Goal: Task Accomplishment & Management: Use online tool/utility

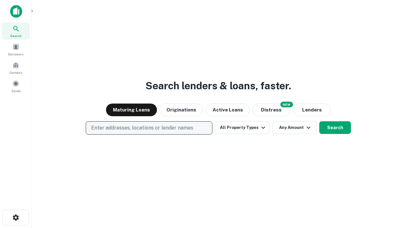
click at [149, 128] on p "Enter addresses, locations or lender names" at bounding box center [142, 128] width 102 height 8
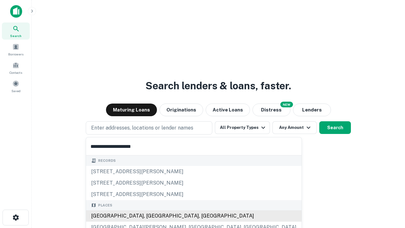
click at [151, 216] on div "[GEOGRAPHIC_DATA], [GEOGRAPHIC_DATA], [GEOGRAPHIC_DATA]" at bounding box center [194, 215] width 216 height 11
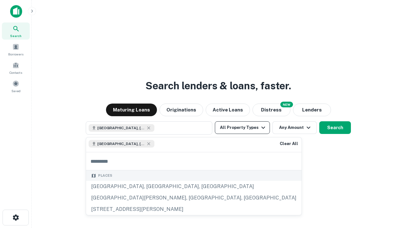
click at [243, 128] on button "All Property Types" at bounding box center [242, 127] width 55 height 13
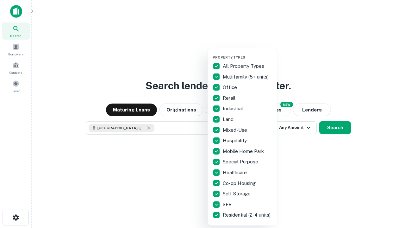
click at [248, 53] on button "button" at bounding box center [248, 53] width 70 height 0
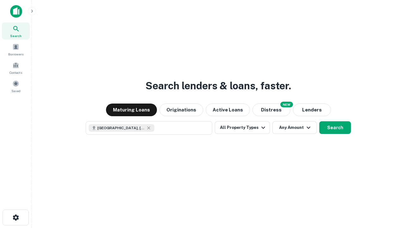
scroll to position [10, 0]
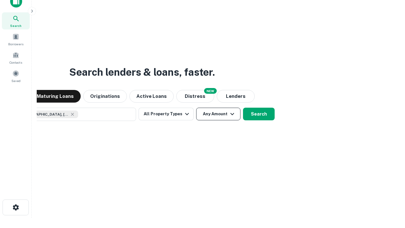
click at [196, 108] on button "Any Amount" at bounding box center [218, 114] width 44 height 13
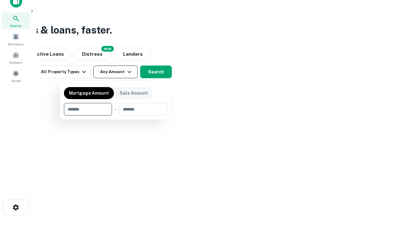
type input "*******"
click at [116, 116] on button "button" at bounding box center [115, 116] width 103 height 0
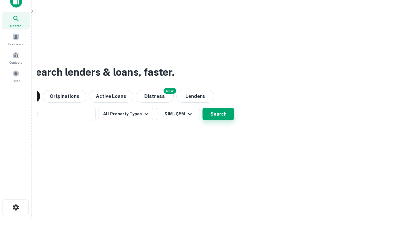
click at [203, 108] on button "Search" at bounding box center [219, 114] width 32 height 13
